Goal: Task Accomplishment & Management: Use online tool/utility

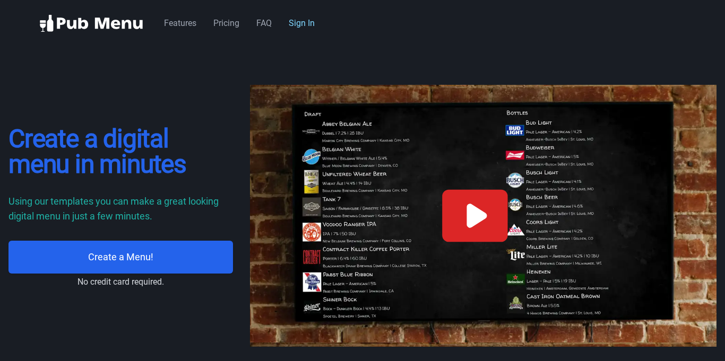
click at [305, 23] on link "Sign In" at bounding box center [302, 23] width 26 height 10
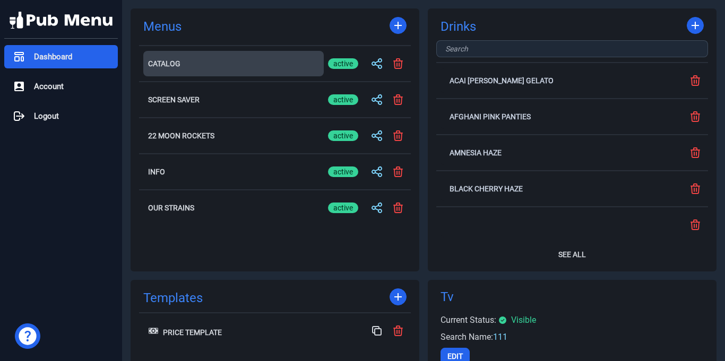
click at [199, 67] on button "Catalog" at bounding box center [233, 63] width 180 height 25
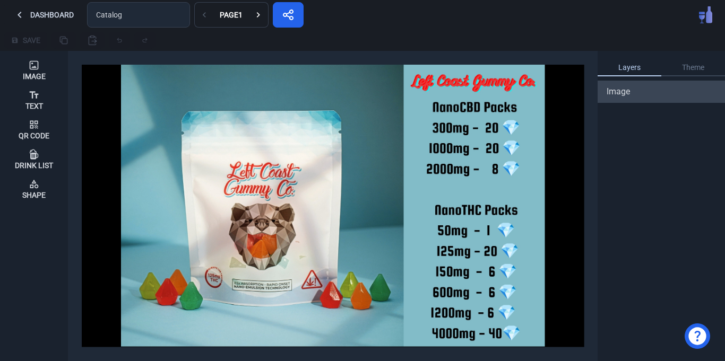
click at [631, 94] on div "Image" at bounding box center [661, 91] width 126 height 13
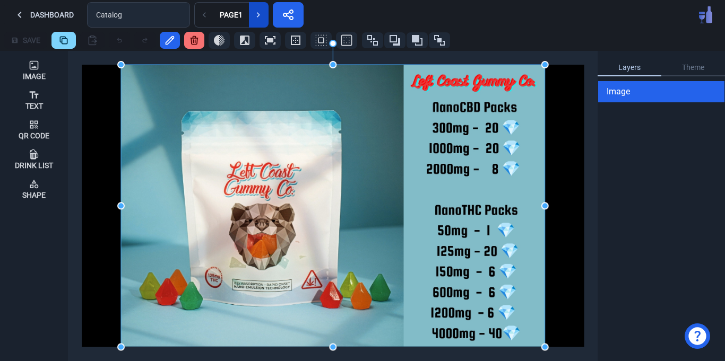
click at [250, 12] on button at bounding box center [259, 14] width 20 height 25
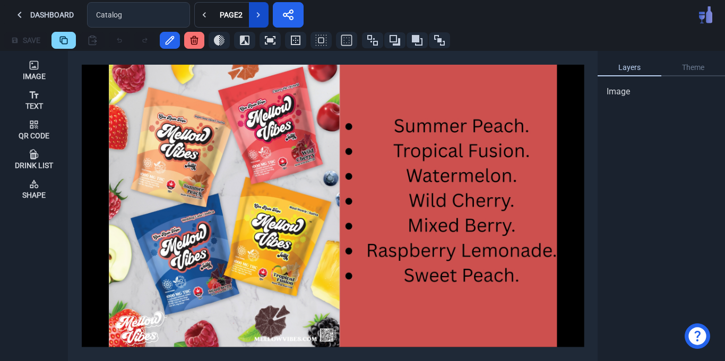
click at [266, 14] on button at bounding box center [259, 14] width 20 height 25
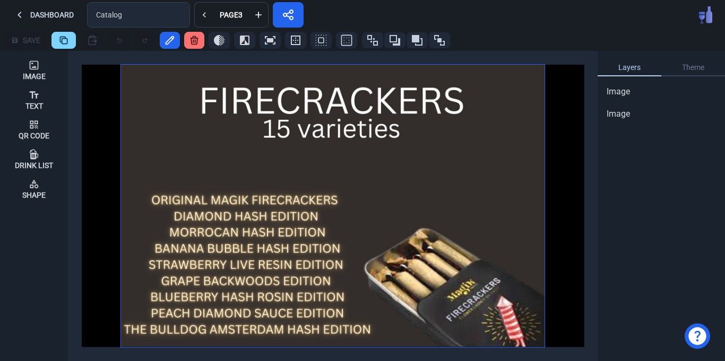
click at [308, 171] on img at bounding box center [333, 206] width 424 height 282
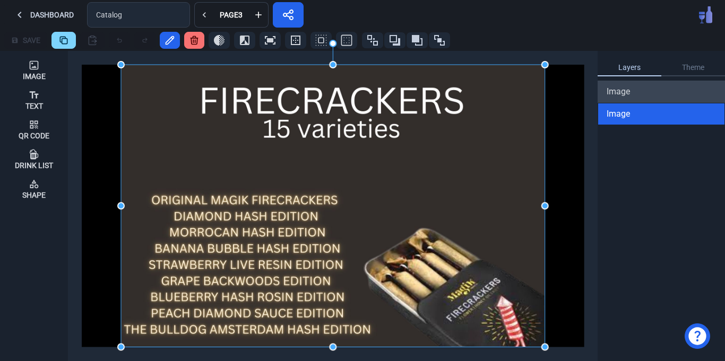
click at [628, 92] on span "Image" at bounding box center [618, 91] width 23 height 13
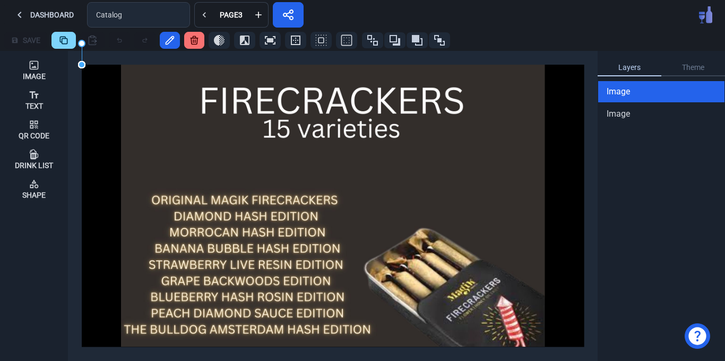
click at [197, 38] on icon at bounding box center [194, 41] width 7 height 8
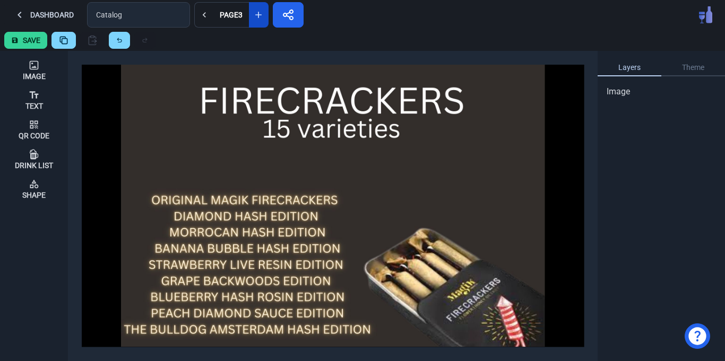
click at [261, 13] on icon at bounding box center [258, 15] width 11 height 11
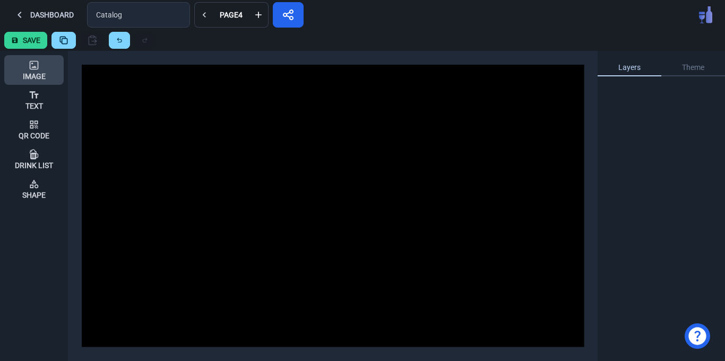
click at [27, 65] on div "Image" at bounding box center [34, 70] width 23 height 29
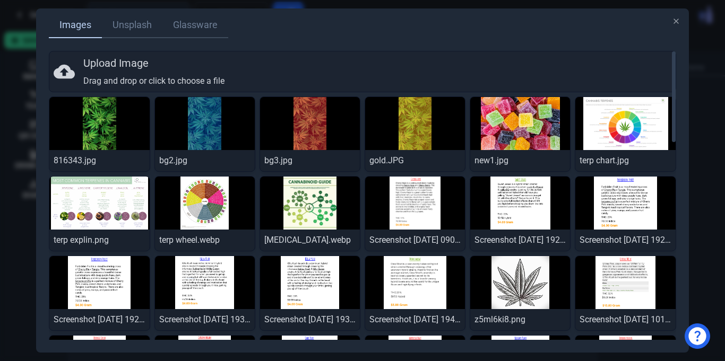
click at [133, 71] on div "Upload Image Drag and drop or click to choose a file" at bounding box center [362, 72] width 617 height 32
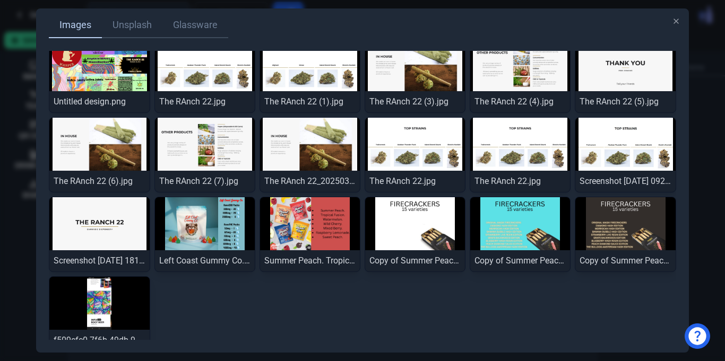
scroll to position [707, 0]
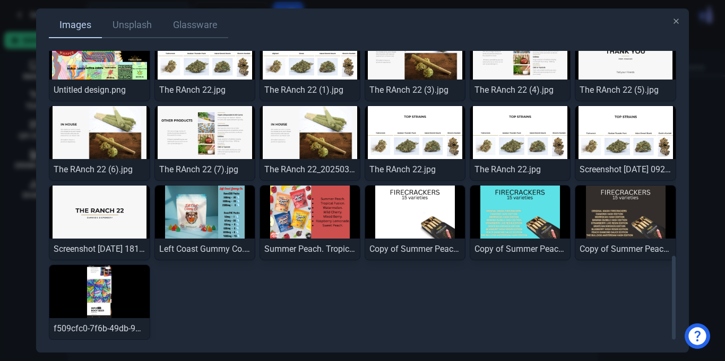
click at [138, 301] on img at bounding box center [99, 291] width 100 height 53
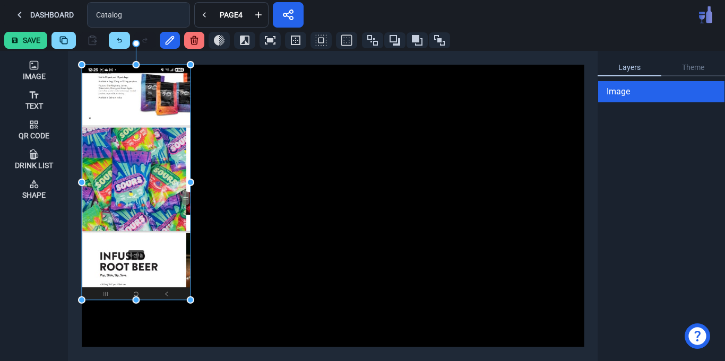
click at [201, 36] on button at bounding box center [194, 40] width 20 height 17
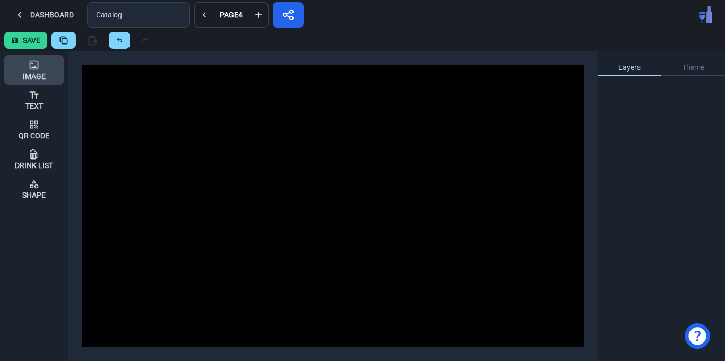
click at [41, 67] on div "Image" at bounding box center [34, 70] width 23 height 29
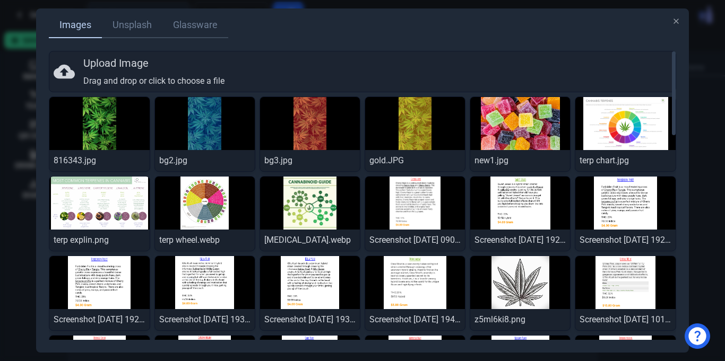
click at [142, 66] on div "Upload Image Drag and drop or click to choose a file" at bounding box center [362, 72] width 617 height 32
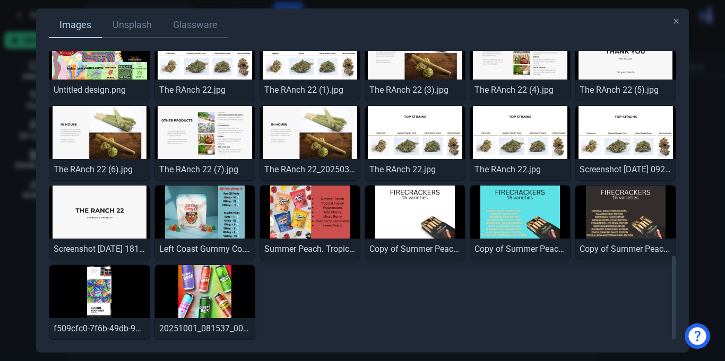
click at [244, 292] on img at bounding box center [205, 291] width 100 height 53
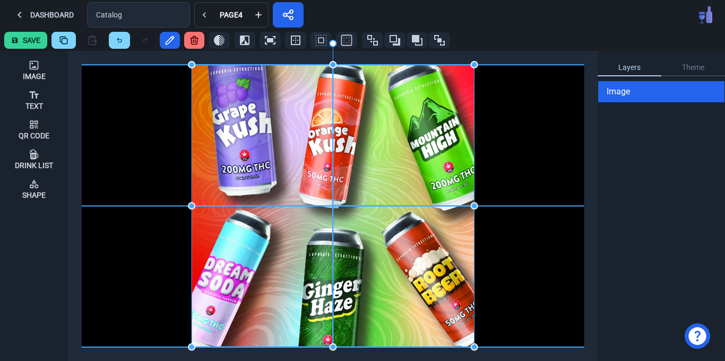
drag, startPoint x: 230, startPoint y: 176, endPoint x: 342, endPoint y: 178, distance: 112.0
click at [342, 178] on img at bounding box center [333, 206] width 283 height 283
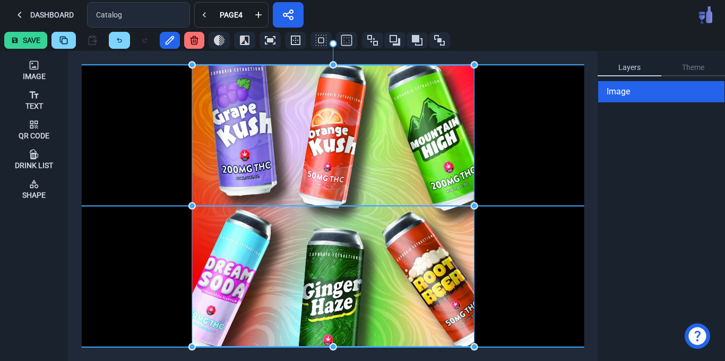
drag, startPoint x: 191, startPoint y: 204, endPoint x: 189, endPoint y: 198, distance: 6.1
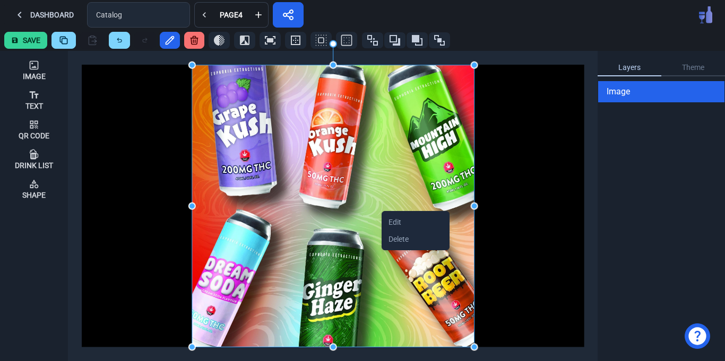
drag, startPoint x: 381, startPoint y: 211, endPoint x: 398, endPoint y: 211, distance: 17.5
click at [387, 196] on html "The menu builder works best on a larger screen. Dashboard Catalog Page 4 Save I…" at bounding box center [362, 180] width 725 height 361
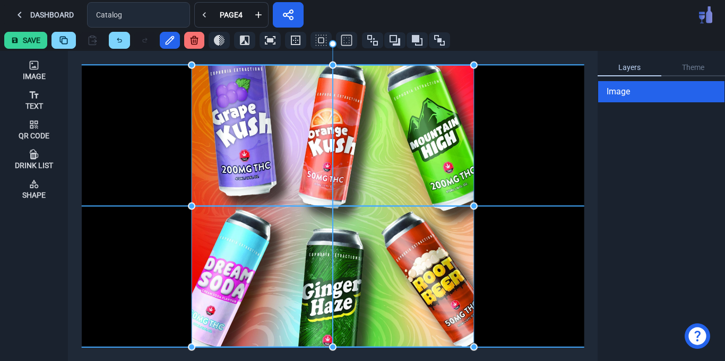
click at [354, 167] on img at bounding box center [333, 206] width 282 height 282
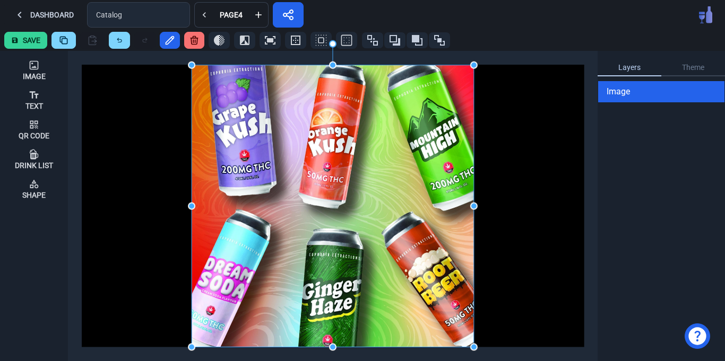
click at [542, 157] on div at bounding box center [333, 206] width 503 height 283
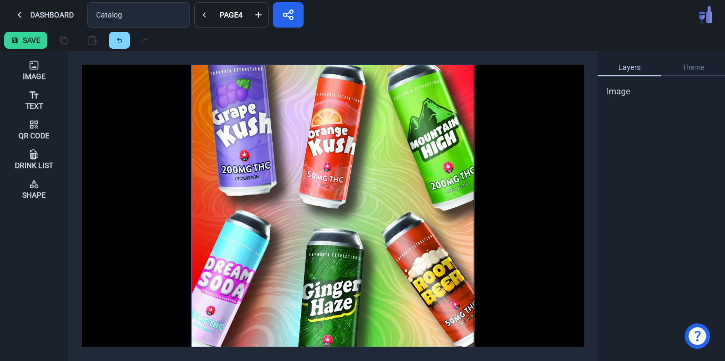
click at [393, 156] on img at bounding box center [333, 206] width 282 height 282
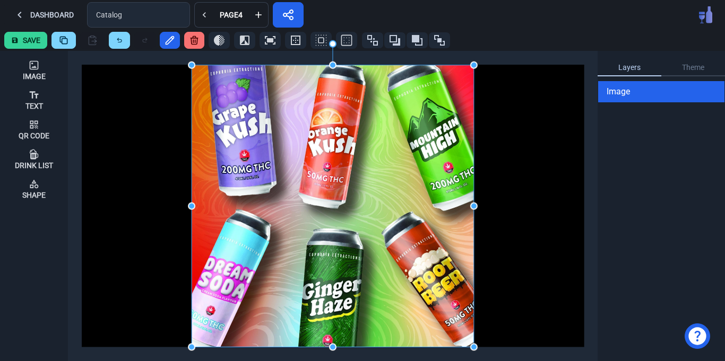
click at [195, 38] on icon at bounding box center [194, 41] width 7 height 8
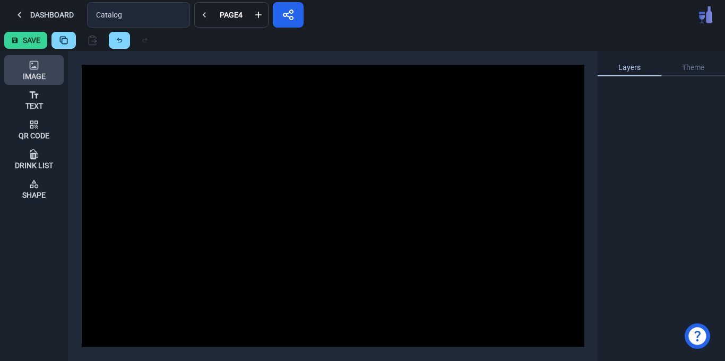
click at [36, 58] on div "Image" at bounding box center [34, 70] width 23 height 29
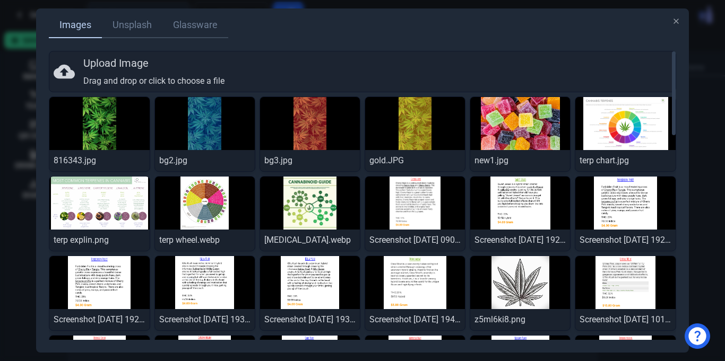
click at [155, 80] on div "Upload Image Drag and drop or click to choose a file" at bounding box center [362, 72] width 617 height 32
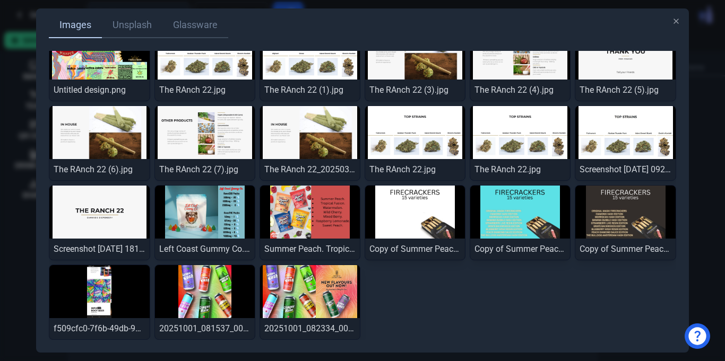
click at [314, 291] on img at bounding box center [310, 291] width 100 height 53
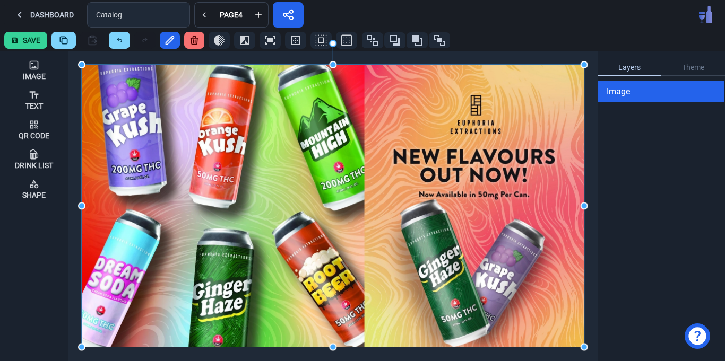
click at [21, 36] on button "Save" at bounding box center [25, 40] width 43 height 17
click at [204, 20] on button at bounding box center [204, 14] width 20 height 25
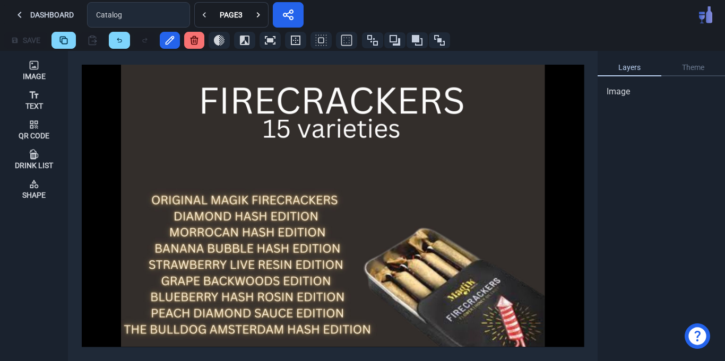
click at [537, 30] on div "Save" at bounding box center [362, 40] width 725 height 21
click at [187, 36] on button at bounding box center [194, 40] width 20 height 17
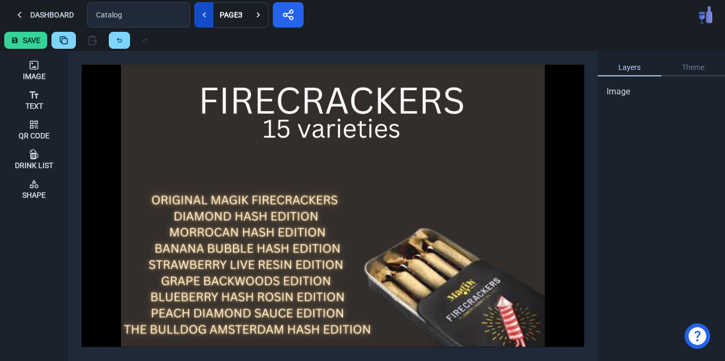
click at [204, 15] on icon at bounding box center [204, 15] width 11 height 11
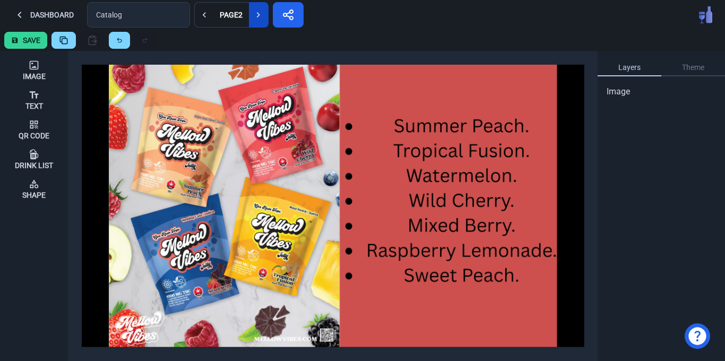
click at [265, 18] on button at bounding box center [259, 14] width 20 height 25
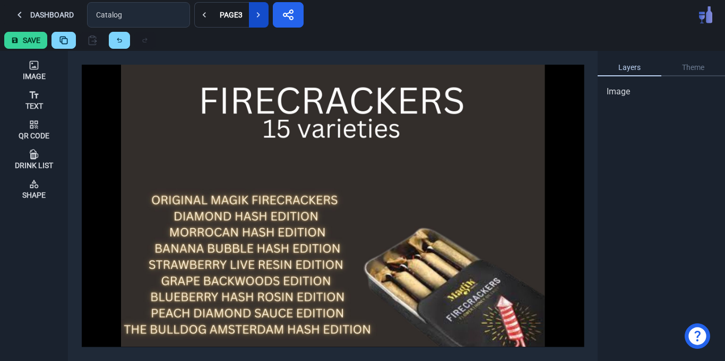
click at [265, 18] on button at bounding box center [259, 14] width 20 height 25
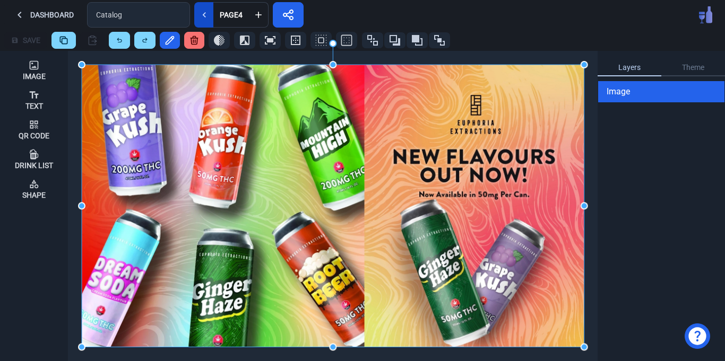
click at [206, 18] on icon at bounding box center [204, 15] width 11 height 11
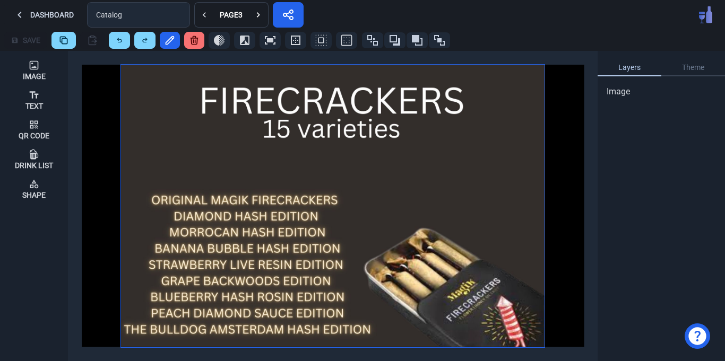
click at [247, 157] on img at bounding box center [333, 206] width 424 height 282
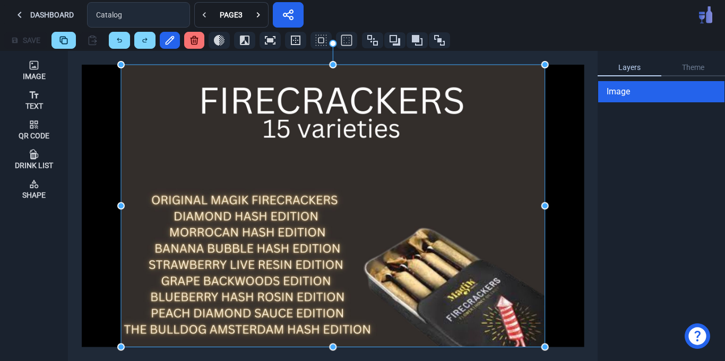
click at [200, 38] on icon at bounding box center [194, 40] width 11 height 11
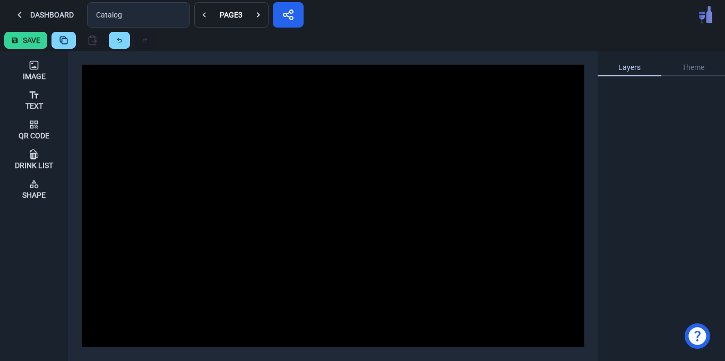
click at [30, 35] on button "Save" at bounding box center [25, 40] width 43 height 17
click at [45, 72] on button "Image" at bounding box center [33, 70] width 59 height 30
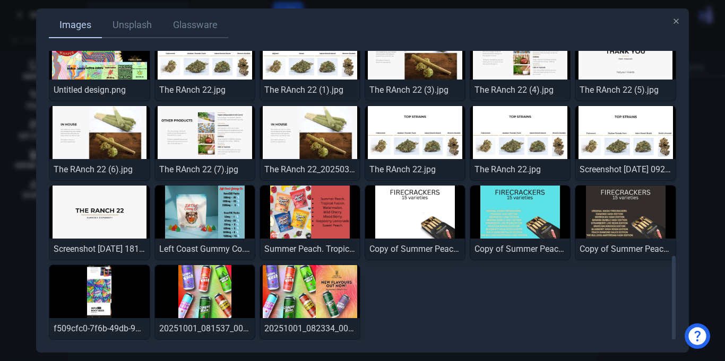
click at [640, 219] on img at bounding box center [625, 212] width 100 height 53
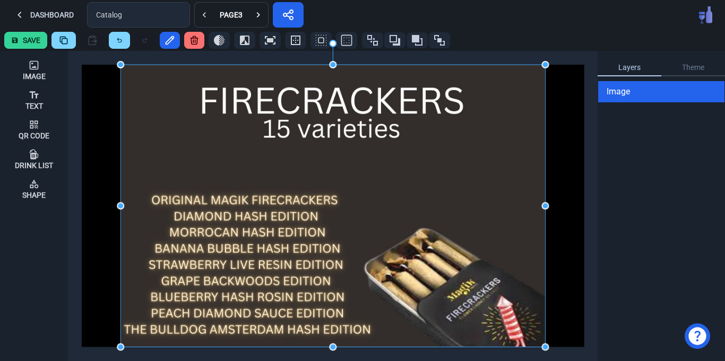
click at [23, 37] on button "Save" at bounding box center [25, 40] width 43 height 17
click at [194, 42] on icon at bounding box center [194, 40] width 11 height 11
click at [257, 14] on icon at bounding box center [258, 15] width 11 height 11
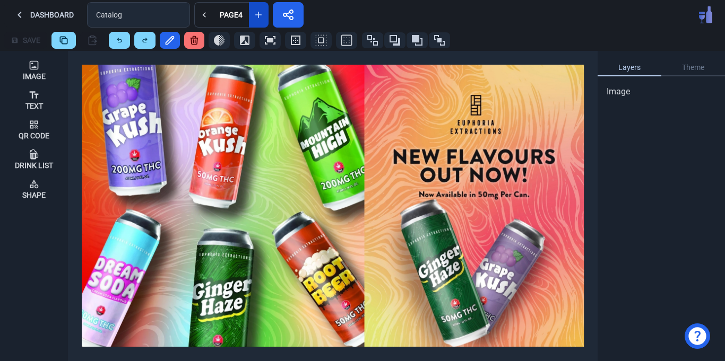
click at [263, 13] on icon at bounding box center [258, 15] width 11 height 11
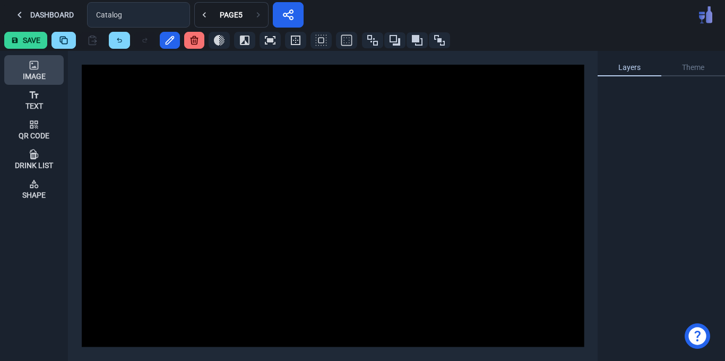
click at [29, 82] on div "Image" at bounding box center [34, 70] width 23 height 29
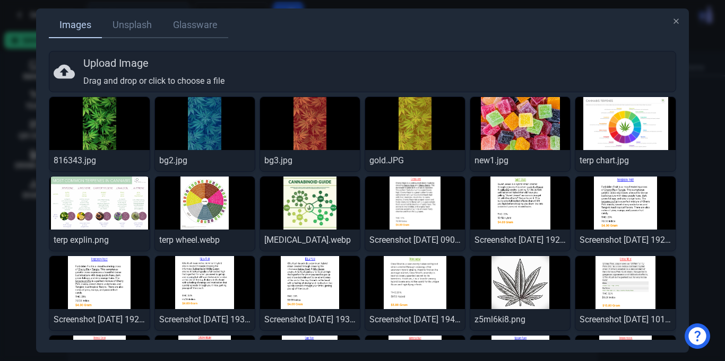
click at [201, 204] on img at bounding box center [205, 203] width 100 height 53
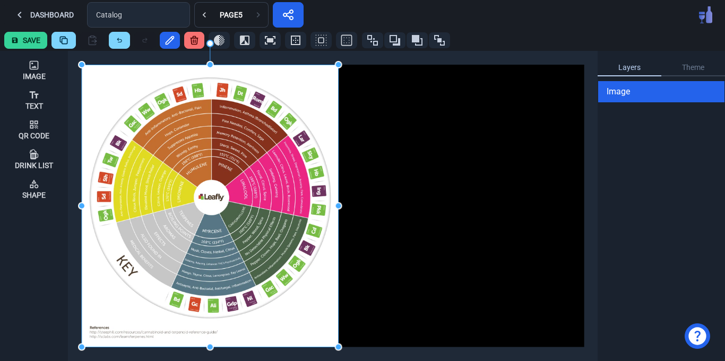
click at [191, 44] on icon at bounding box center [194, 40] width 11 height 11
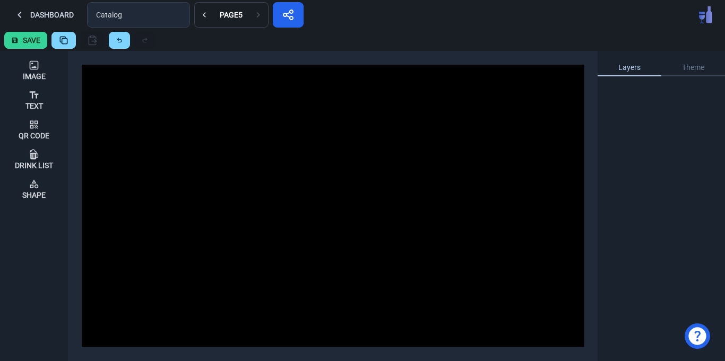
click at [33, 44] on button "Save" at bounding box center [25, 40] width 43 height 17
click at [50, 67] on button "Image" at bounding box center [33, 70] width 59 height 30
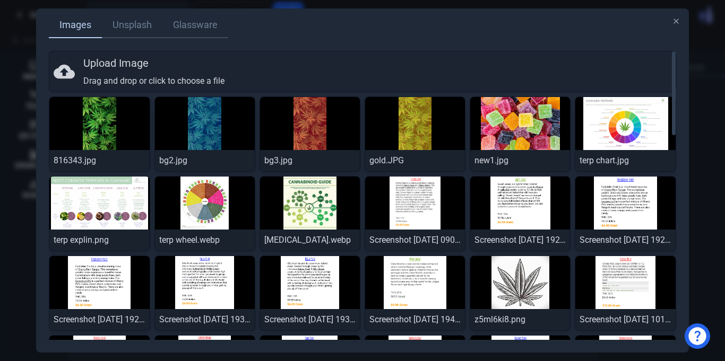
click at [225, 58] on div "Upload Image Drag and drop or click to choose a file" at bounding box center [362, 72] width 617 height 32
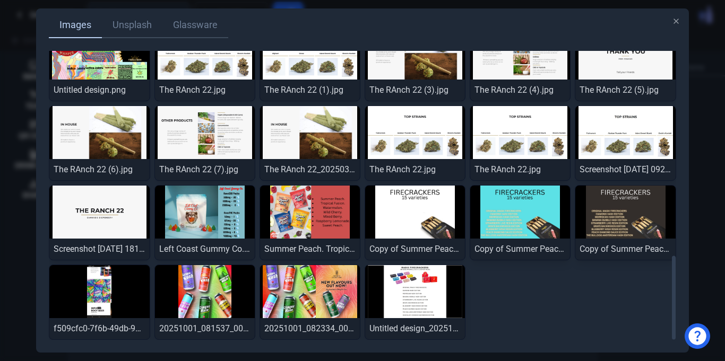
click at [410, 296] on img at bounding box center [415, 291] width 100 height 53
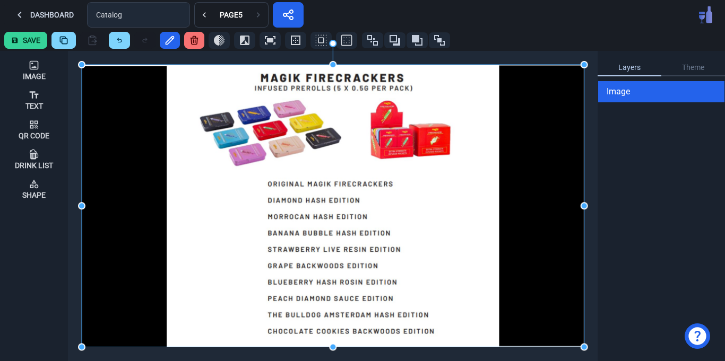
click at [678, 278] on div "Layers Theme Image" at bounding box center [661, 206] width 127 height 310
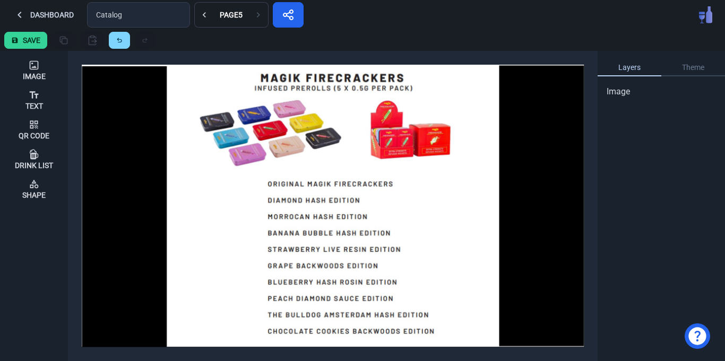
click at [27, 41] on button "Save" at bounding box center [25, 40] width 43 height 17
click at [206, 16] on icon at bounding box center [204, 15] width 11 height 11
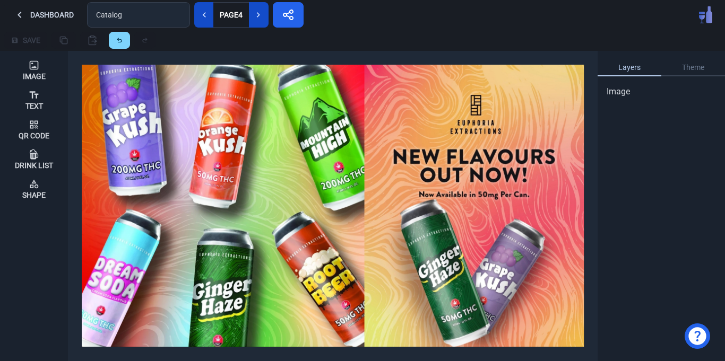
click at [206, 16] on icon at bounding box center [204, 15] width 11 height 11
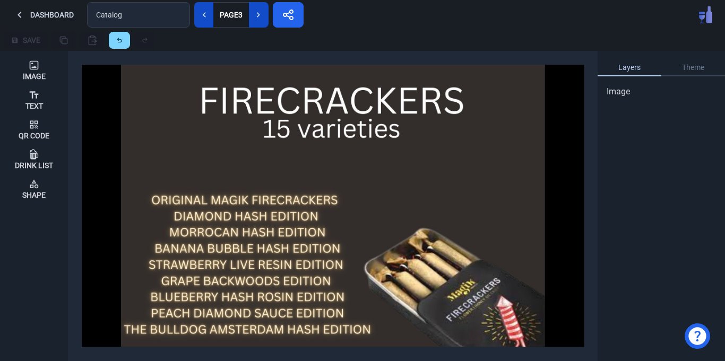
click at [206, 16] on icon at bounding box center [204, 15] width 11 height 11
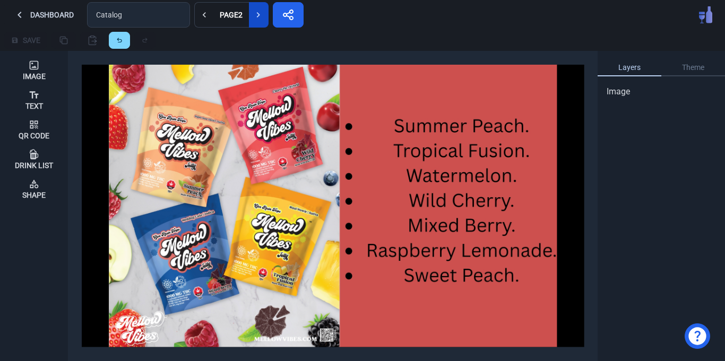
click at [257, 14] on icon at bounding box center [258, 15] width 11 height 11
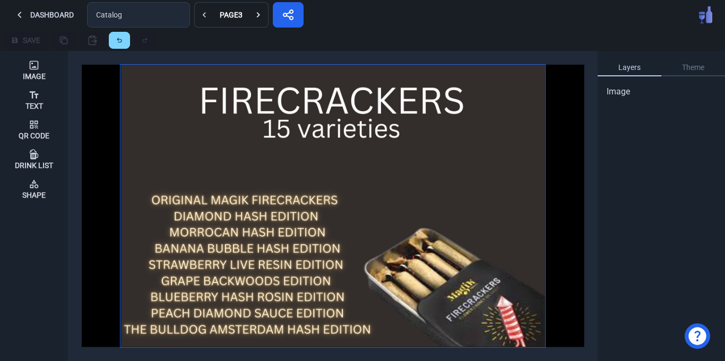
click at [314, 155] on img at bounding box center [332, 206] width 425 height 282
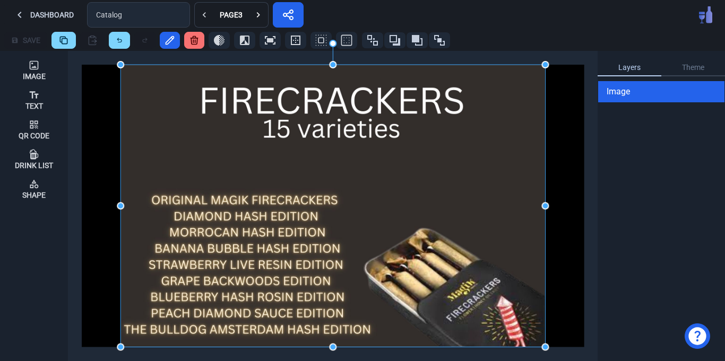
click at [195, 44] on icon at bounding box center [194, 41] width 7 height 8
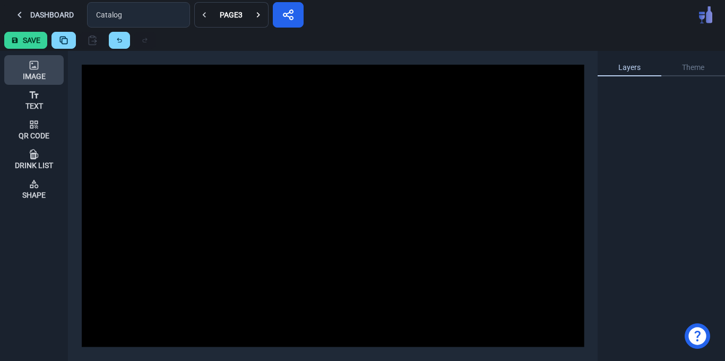
click at [37, 68] on icon at bounding box center [34, 65] width 11 height 11
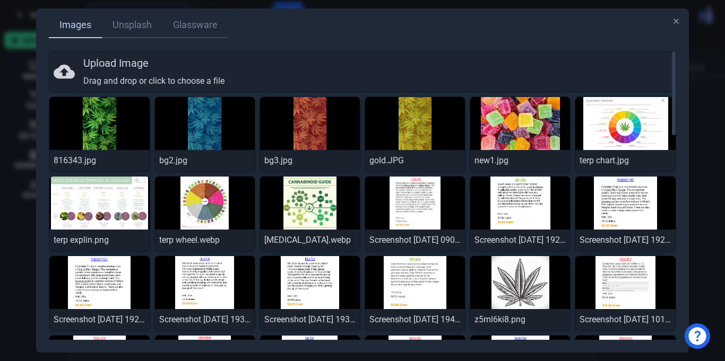
click at [215, 196] on img at bounding box center [205, 203] width 100 height 53
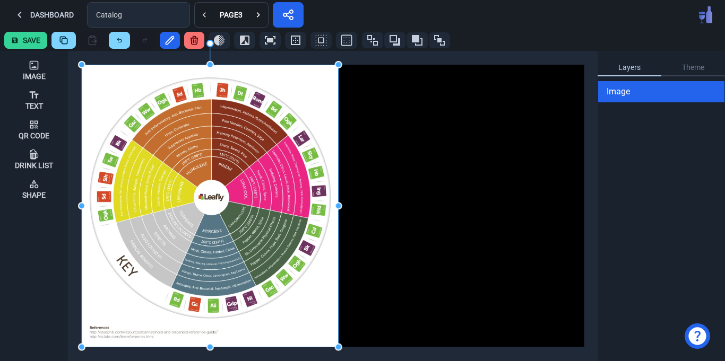
click at [196, 40] on icon at bounding box center [194, 40] width 11 height 11
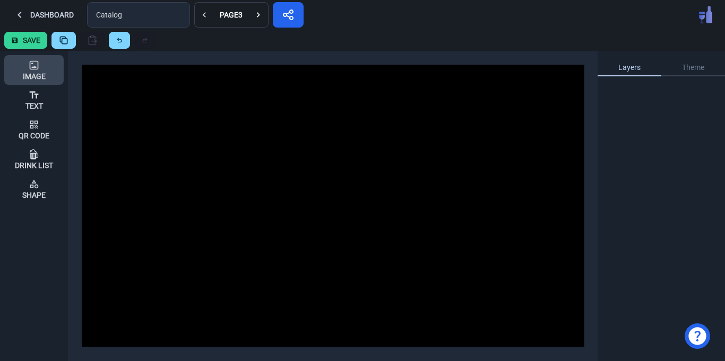
click at [26, 73] on div "Image" at bounding box center [34, 76] width 23 height 7
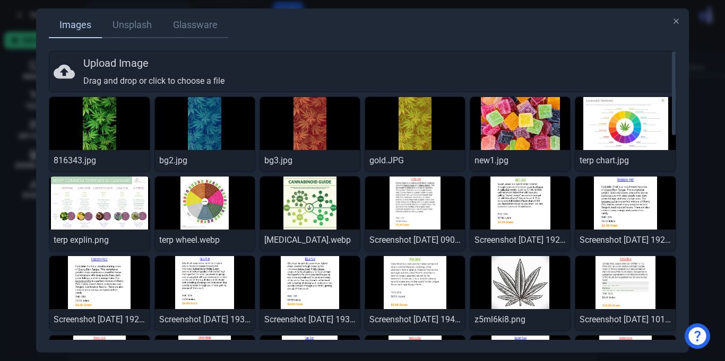
click at [263, 65] on div "Upload Image Drag and drop or click to choose a file" at bounding box center [362, 72] width 617 height 32
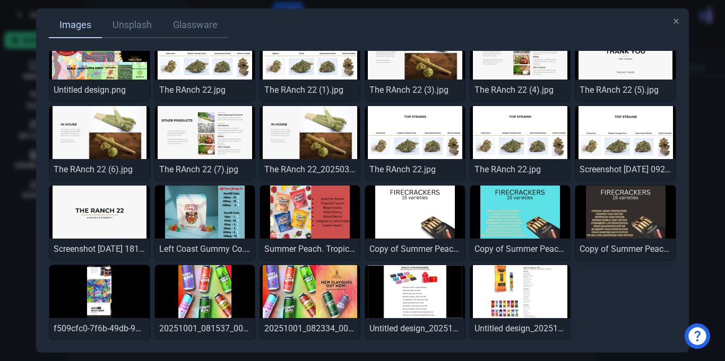
click at [542, 291] on img at bounding box center [520, 291] width 100 height 53
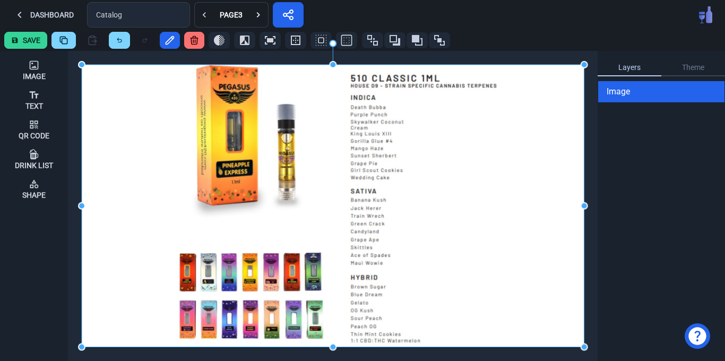
click at [23, 40] on button "Save" at bounding box center [25, 40] width 43 height 17
click at [262, 16] on icon at bounding box center [258, 15] width 11 height 11
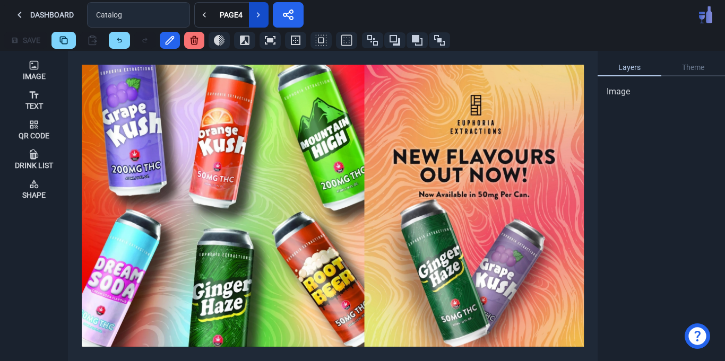
click at [262, 16] on icon at bounding box center [258, 15] width 11 height 11
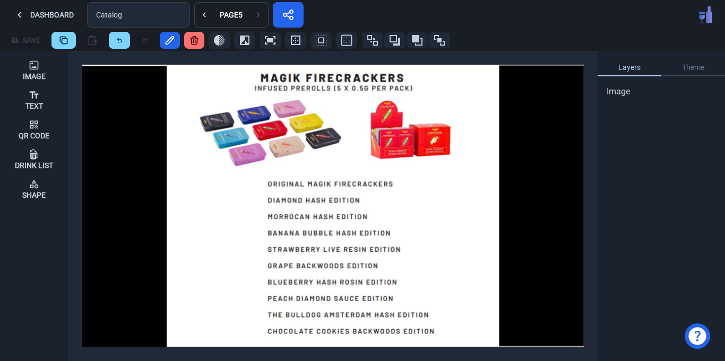
click at [262, 16] on icon at bounding box center [258, 15] width 11 height 11
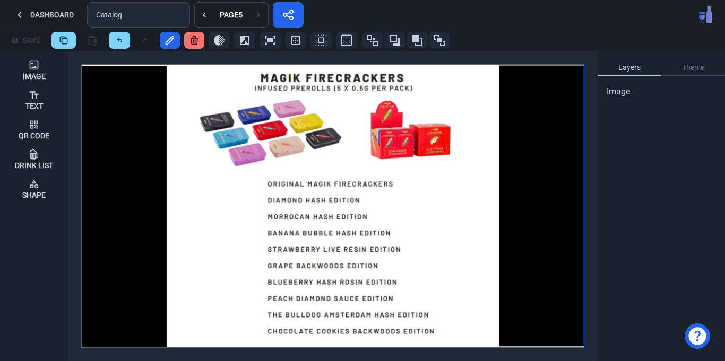
click at [135, 125] on img at bounding box center [333, 206] width 503 height 283
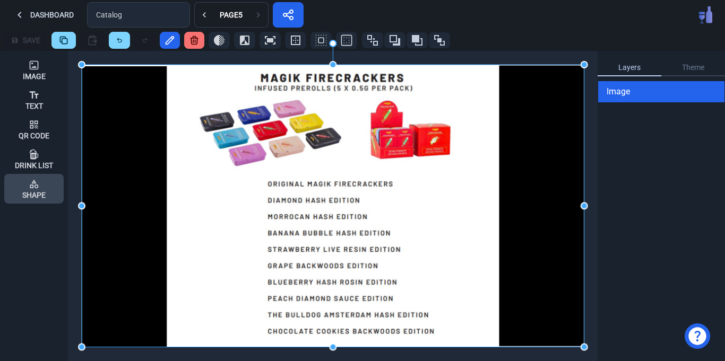
click at [38, 184] on icon at bounding box center [34, 184] width 11 height 11
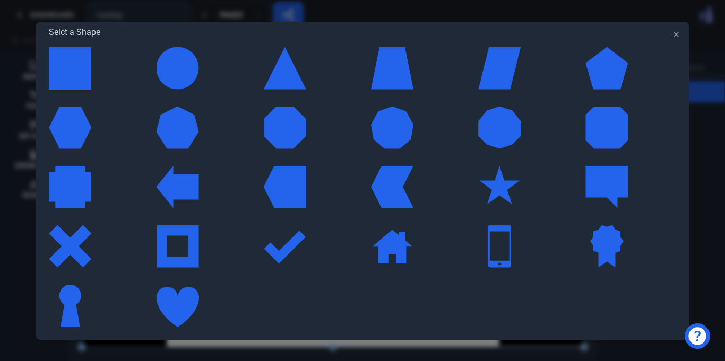
click at [46, 81] on div "Selct a Shape Close" at bounding box center [362, 181] width 652 height 318
click at [65, 80] on div at bounding box center [70, 68] width 42 height 42
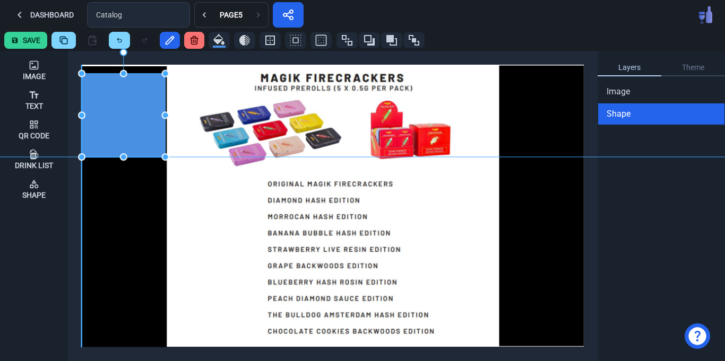
drag, startPoint x: 180, startPoint y: 114, endPoint x: 167, endPoint y: 111, distance: 13.4
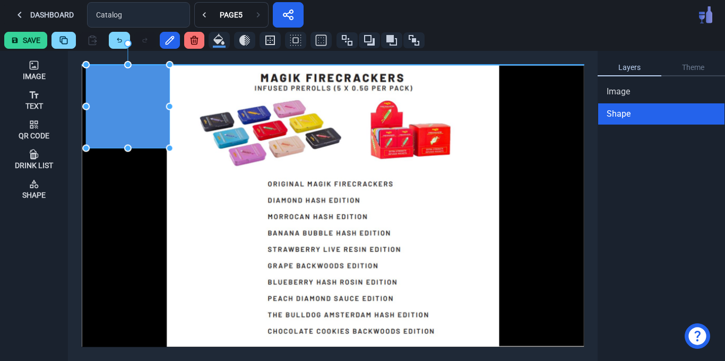
drag, startPoint x: 132, startPoint y: 100, endPoint x: 136, endPoint y: 91, distance: 9.5
click at [136, 91] on div at bounding box center [128, 107] width 84 height 84
click at [127, 99] on div at bounding box center [127, 107] width 84 height 84
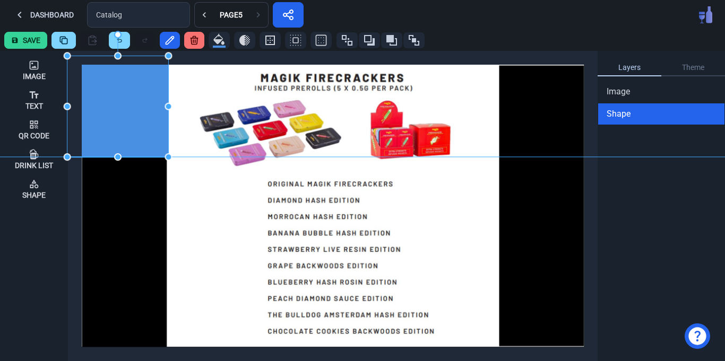
drag, startPoint x: 85, startPoint y: 107, endPoint x: 71, endPoint y: 106, distance: 13.8
click at [136, 111] on div at bounding box center [115, 106] width 101 height 101
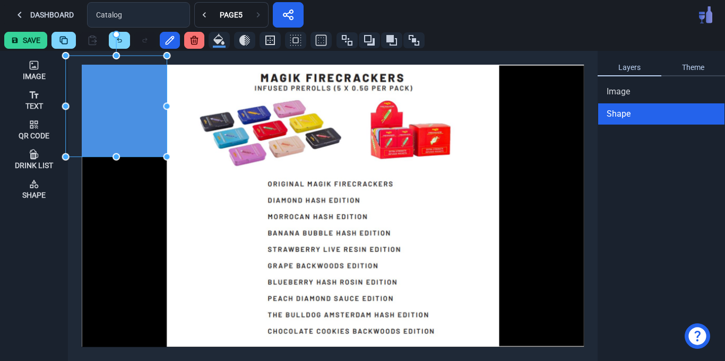
click at [702, 65] on link "Theme" at bounding box center [693, 67] width 64 height 17
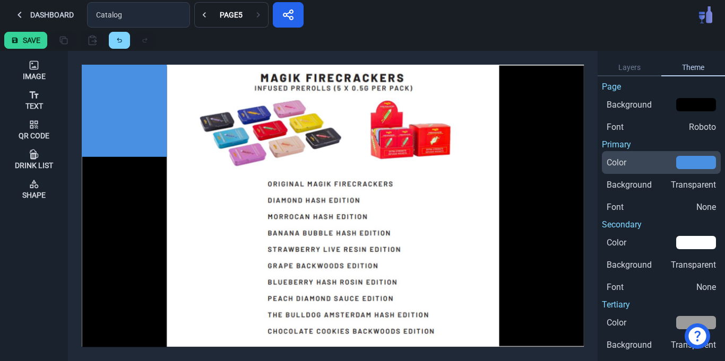
click at [697, 170] on button "Color" at bounding box center [661, 162] width 119 height 23
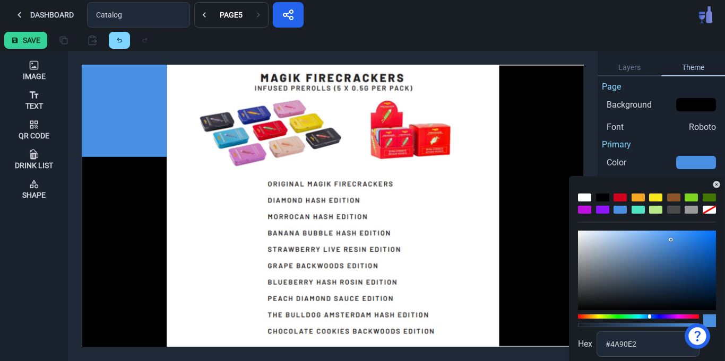
click at [602, 197] on div at bounding box center [602, 198] width 13 height 8
type input "0"
click at [656, 149] on div "Page Background Font Roboto Primary Color Background Transparent Font None Seco…" at bounding box center [661, 296] width 119 height 431
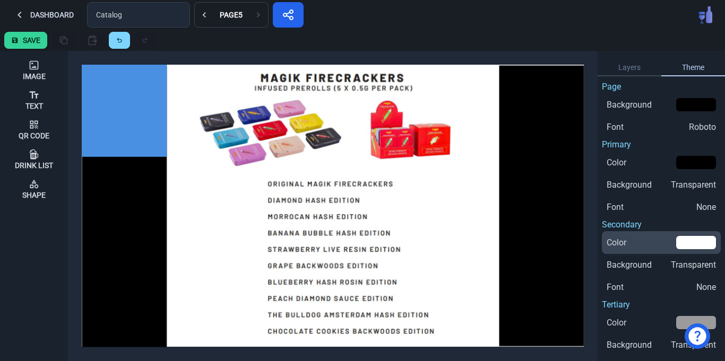
click at [695, 240] on div "button" at bounding box center [696, 242] width 40 height 13
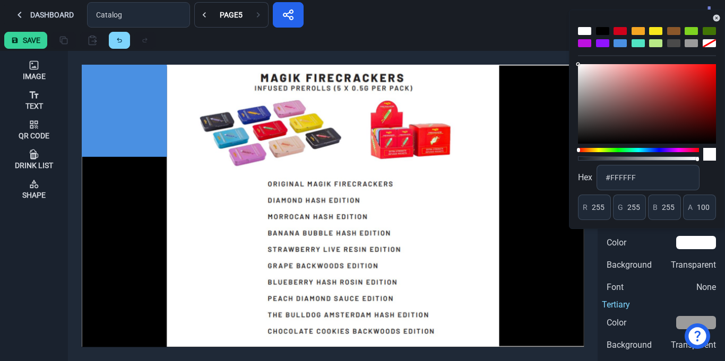
click at [604, 30] on div at bounding box center [602, 31] width 13 height 8
type input "0"
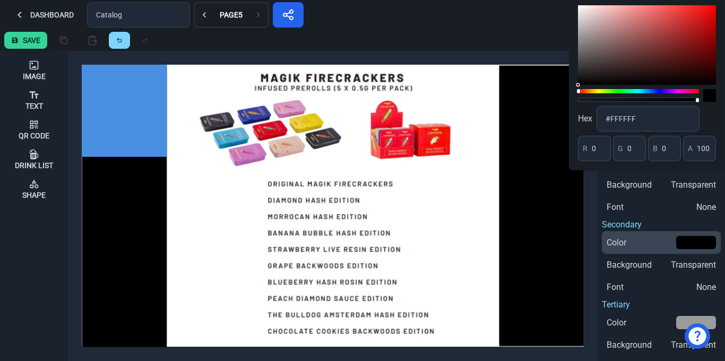
scroll to position [163, 0]
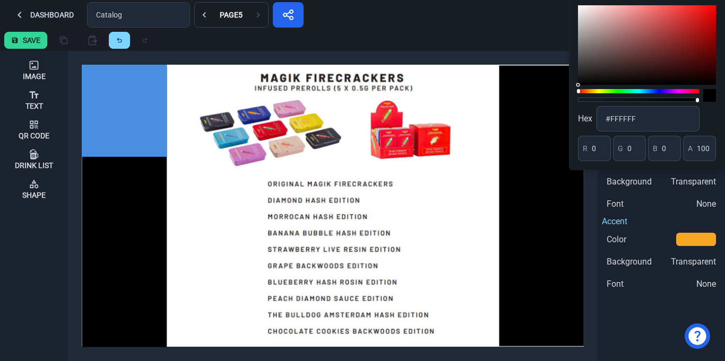
click at [659, 93] on div at bounding box center [638, 91] width 121 height 4
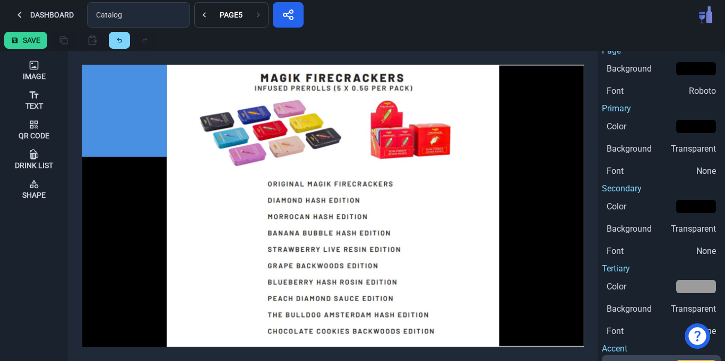
scroll to position [0, 0]
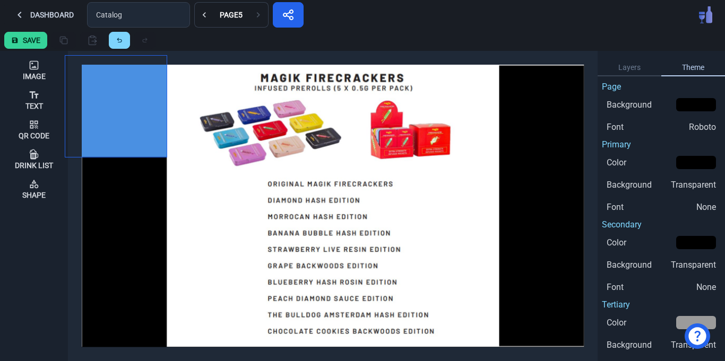
click at [150, 111] on div at bounding box center [115, 106] width 101 height 101
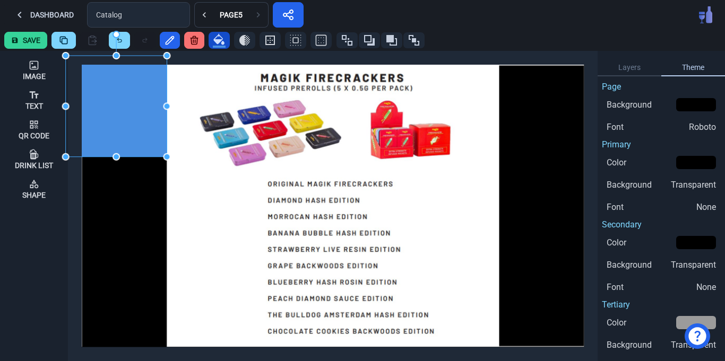
click at [218, 40] on icon "button" at bounding box center [218, 39] width 11 height 11
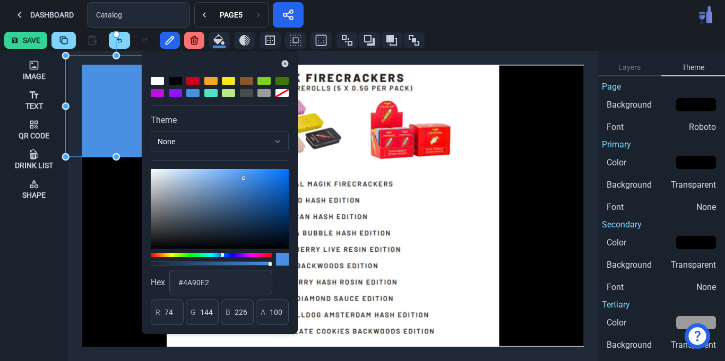
click at [180, 81] on div at bounding box center [175, 81] width 13 height 8
type input "0"
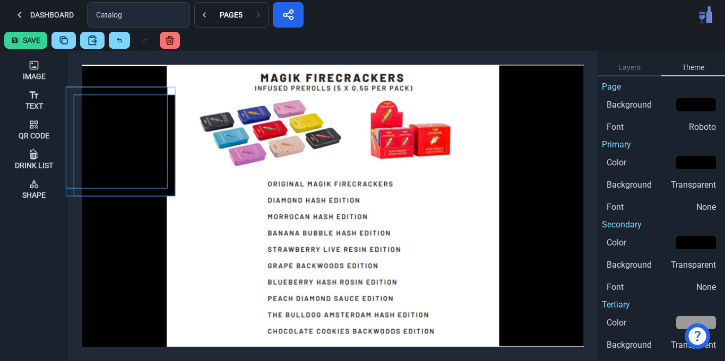
drag, startPoint x: 118, startPoint y: 125, endPoint x: 132, endPoint y: 145, distance: 24.9
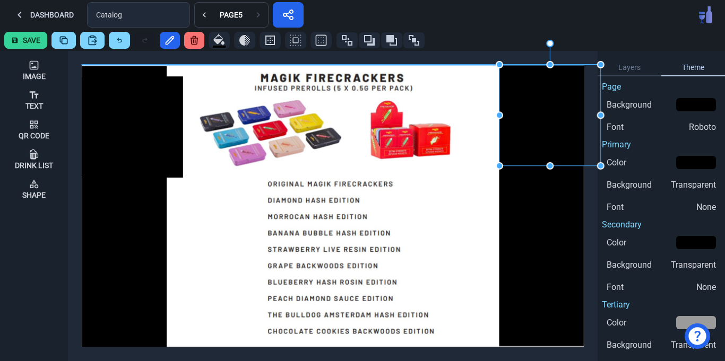
drag, startPoint x: 154, startPoint y: 139, endPoint x: 564, endPoint y: 122, distance: 410.1
click at [564, 122] on div at bounding box center [549, 115] width 101 height 101
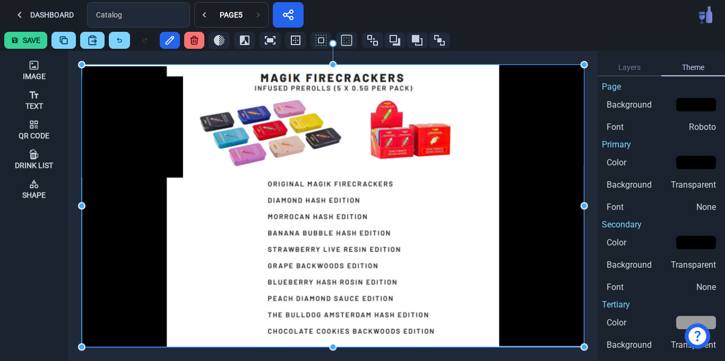
click at [577, 224] on img at bounding box center [333, 206] width 503 height 283
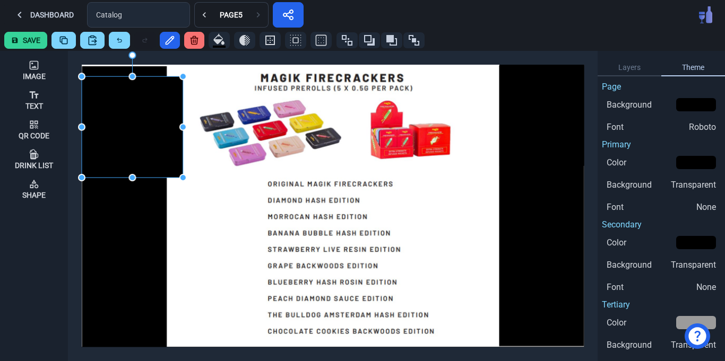
drag, startPoint x: 146, startPoint y: 125, endPoint x: 131, endPoint y: 111, distance: 20.7
click at [131, 111] on div at bounding box center [132, 126] width 101 height 101
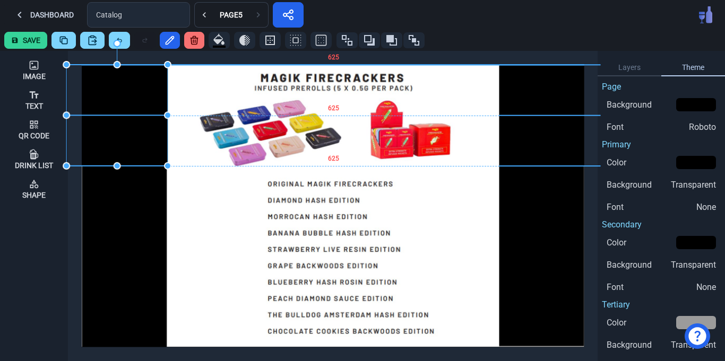
drag, startPoint x: 131, startPoint y: 111, endPoint x: 116, endPoint y: 101, distance: 18.7
click at [116, 101] on div at bounding box center [116, 115] width 101 height 101
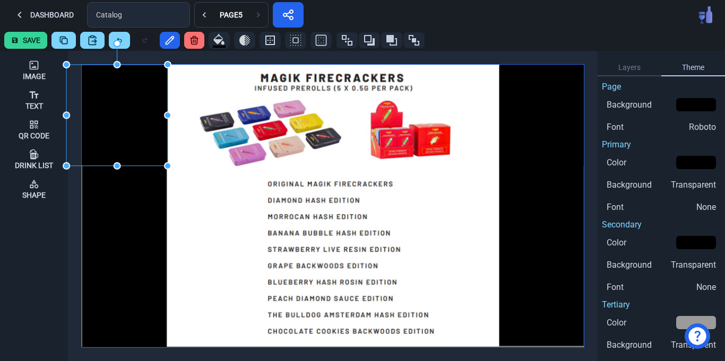
click at [136, 265] on img at bounding box center [333, 206] width 503 height 283
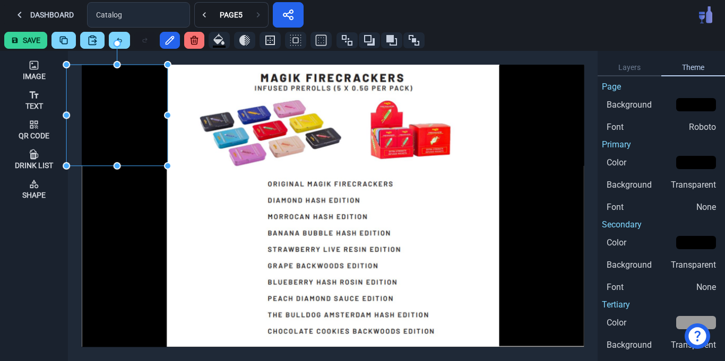
drag, startPoint x: 140, startPoint y: 125, endPoint x: 131, endPoint y: 126, distance: 9.0
click at [131, 126] on div at bounding box center [116, 115] width 101 height 101
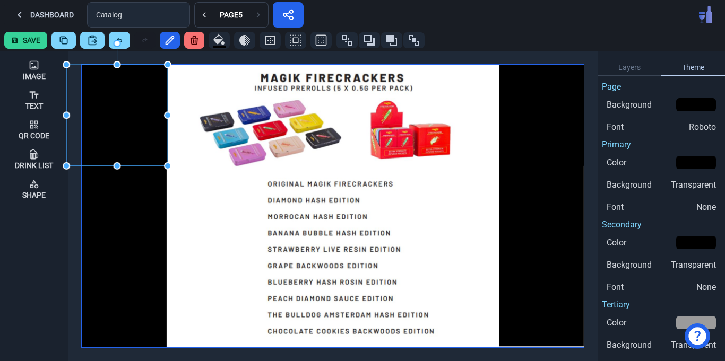
click at [137, 230] on img at bounding box center [333, 206] width 503 height 283
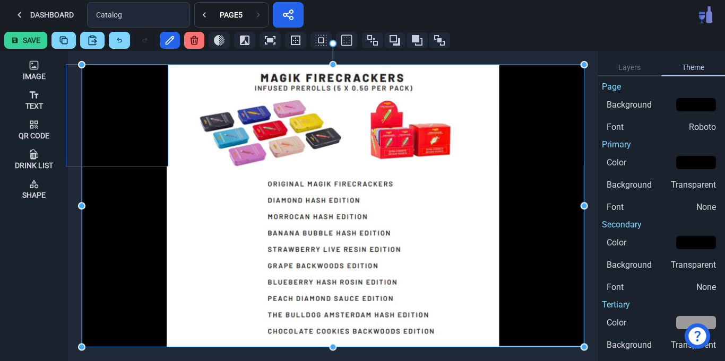
click at [144, 102] on div at bounding box center [116, 115] width 101 height 101
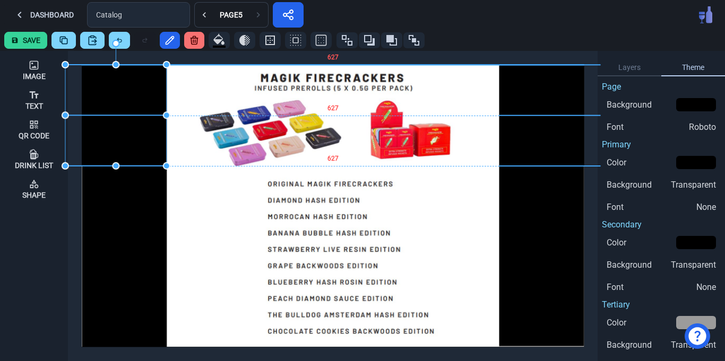
click at [142, 102] on div at bounding box center [115, 115] width 101 height 101
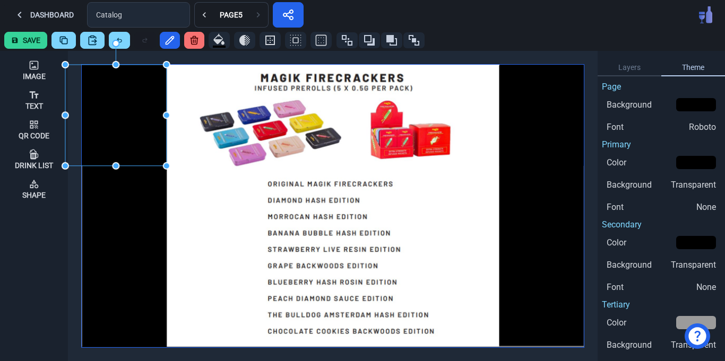
click at [137, 271] on img at bounding box center [333, 206] width 503 height 283
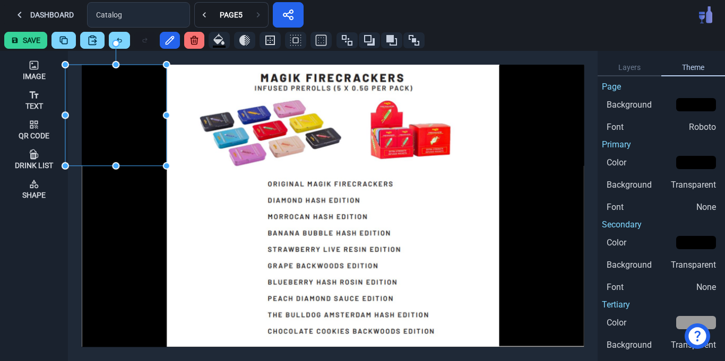
drag, startPoint x: 137, startPoint y: 142, endPoint x: 153, endPoint y: 148, distance: 16.3
click at [153, 148] on div at bounding box center [115, 115] width 101 height 101
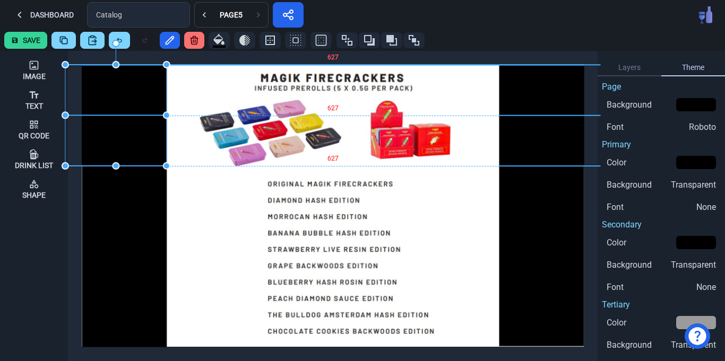
click at [152, 147] on div at bounding box center [115, 115] width 101 height 101
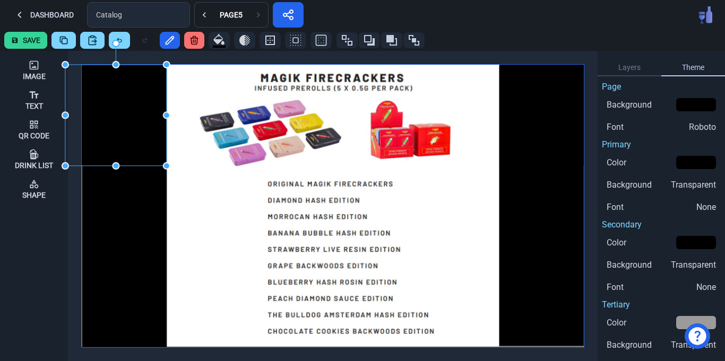
click at [141, 242] on img at bounding box center [333, 206] width 503 height 283
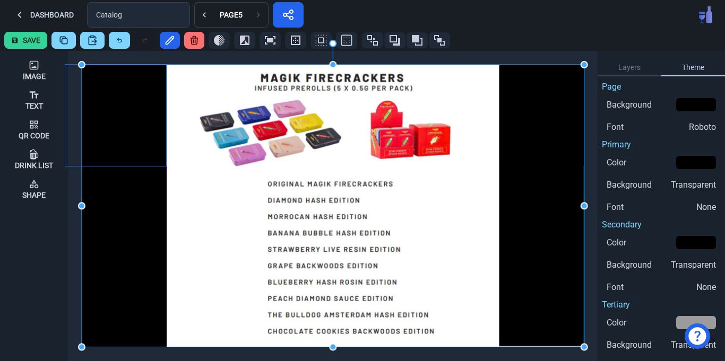
click at [158, 122] on div at bounding box center [115, 115] width 101 height 101
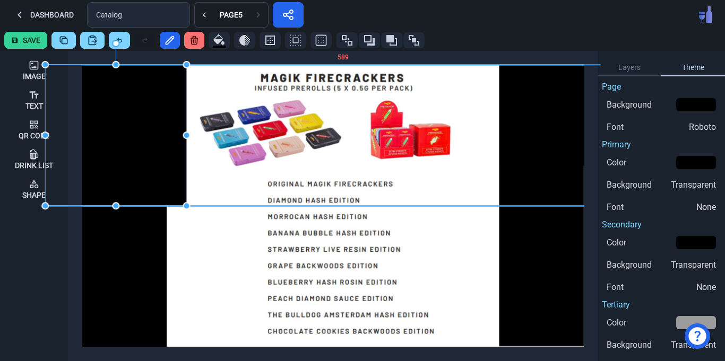
drag, startPoint x: 117, startPoint y: 168, endPoint x: 92, endPoint y: 208, distance: 46.7
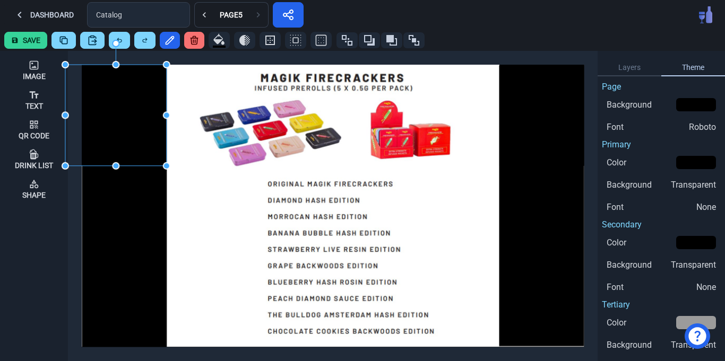
click at [535, 30] on div "Save" at bounding box center [362, 40] width 725 height 21
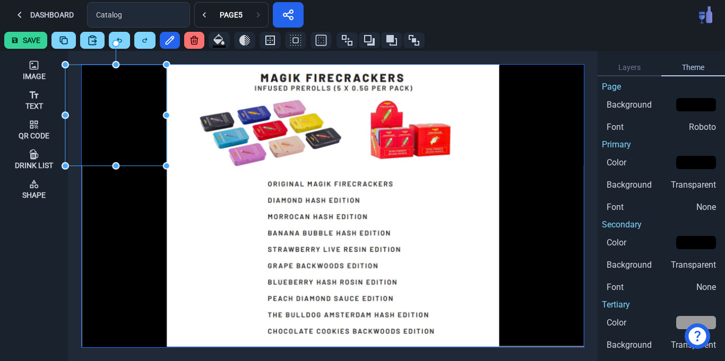
click at [565, 267] on img at bounding box center [333, 206] width 503 height 283
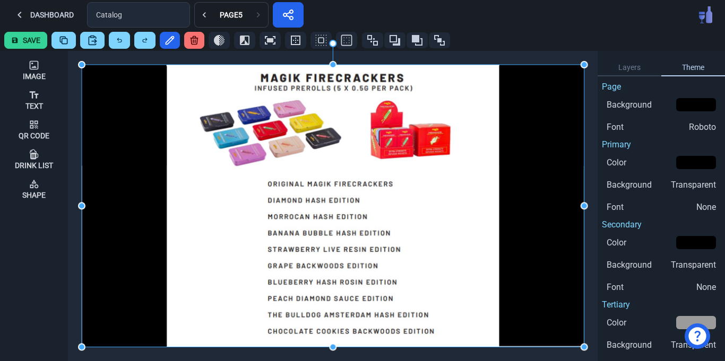
click at [31, 35] on button "Save" at bounding box center [25, 40] width 43 height 17
click at [204, 17] on icon at bounding box center [204, 15] width 11 height 11
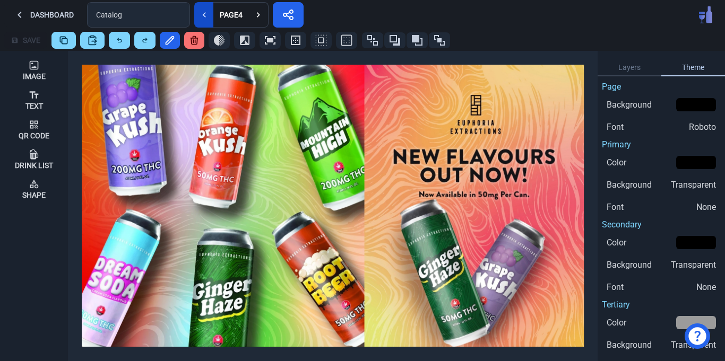
click at [204, 17] on icon at bounding box center [204, 15] width 11 height 11
